Goal: Task Accomplishment & Management: Manage account settings

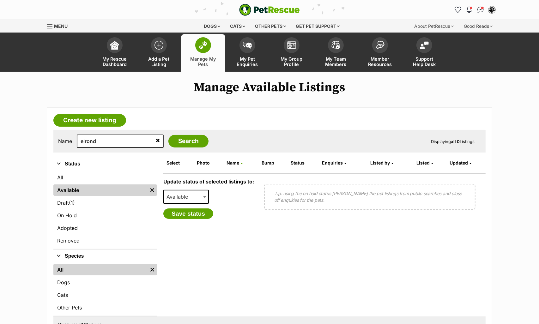
click at [76, 186] on link "Available" at bounding box center [100, 190] width 94 height 11
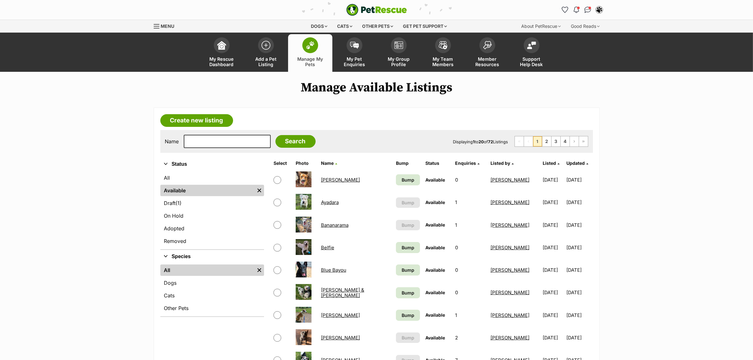
click at [543, 161] on span "Listed" at bounding box center [549, 162] width 13 height 5
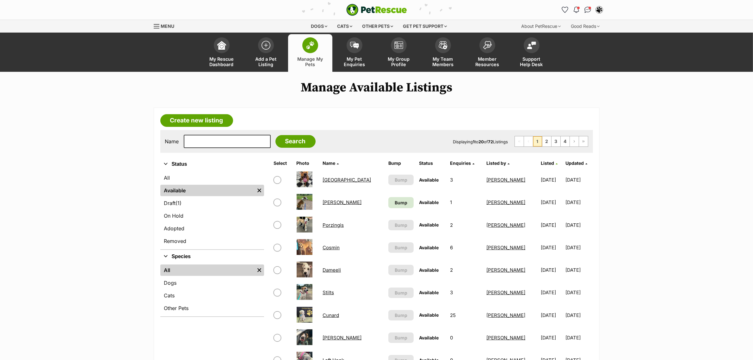
click at [541, 161] on span "Listed" at bounding box center [547, 162] width 13 height 5
click at [395, 201] on span "Bump" at bounding box center [401, 202] width 13 height 7
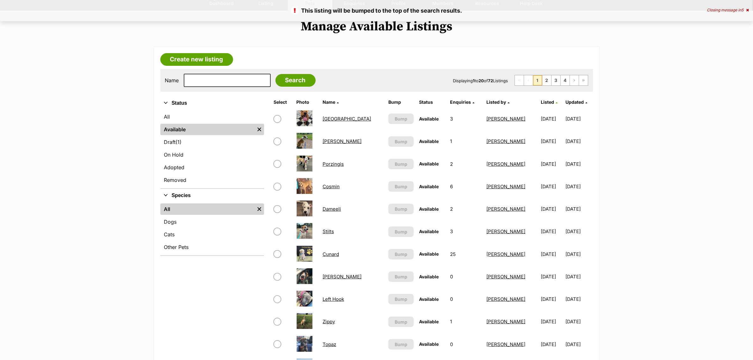
scroll to position [79, 0]
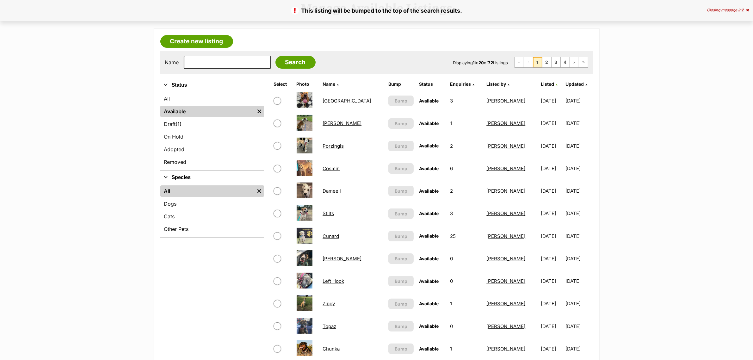
click at [541, 83] on span "Listed" at bounding box center [547, 83] width 13 height 5
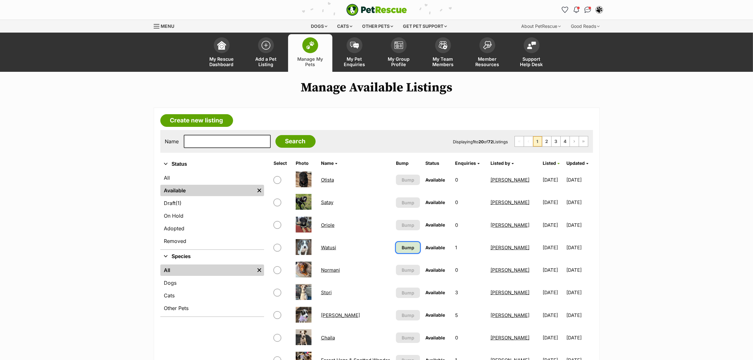
click at [412, 242] on link "Bump" at bounding box center [408, 247] width 24 height 11
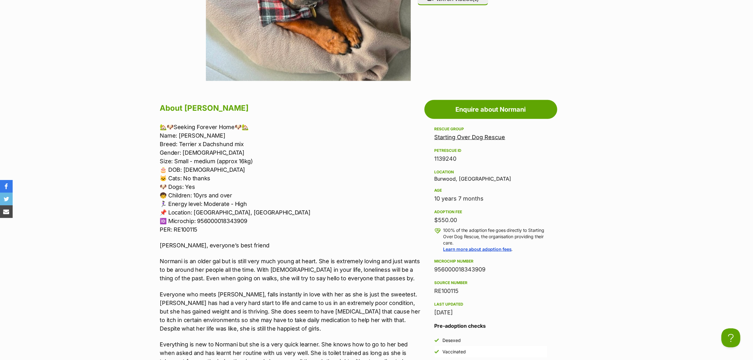
scroll to position [474, 0]
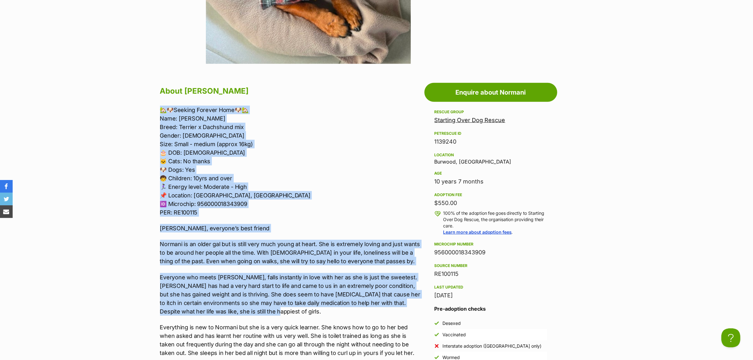
drag, startPoint x: 274, startPoint y: 308, endPoint x: 147, endPoint y: 108, distance: 236.5
copy div "🏡🐶Seeking Forever Home🐶🏡 Name: Normani Breed: Terrier x Dachshund mix Gender: F…"
